Goal: Task Accomplishment & Management: Manage account settings

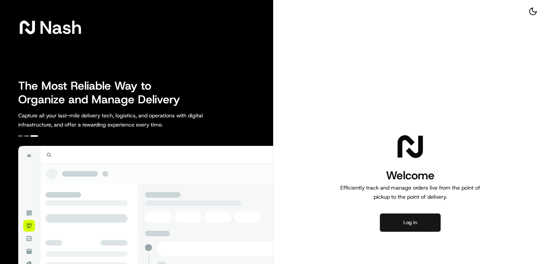
click at [404, 226] on button "Log in" at bounding box center [410, 223] width 61 height 18
